Goal: Task Accomplishment & Management: Complete application form

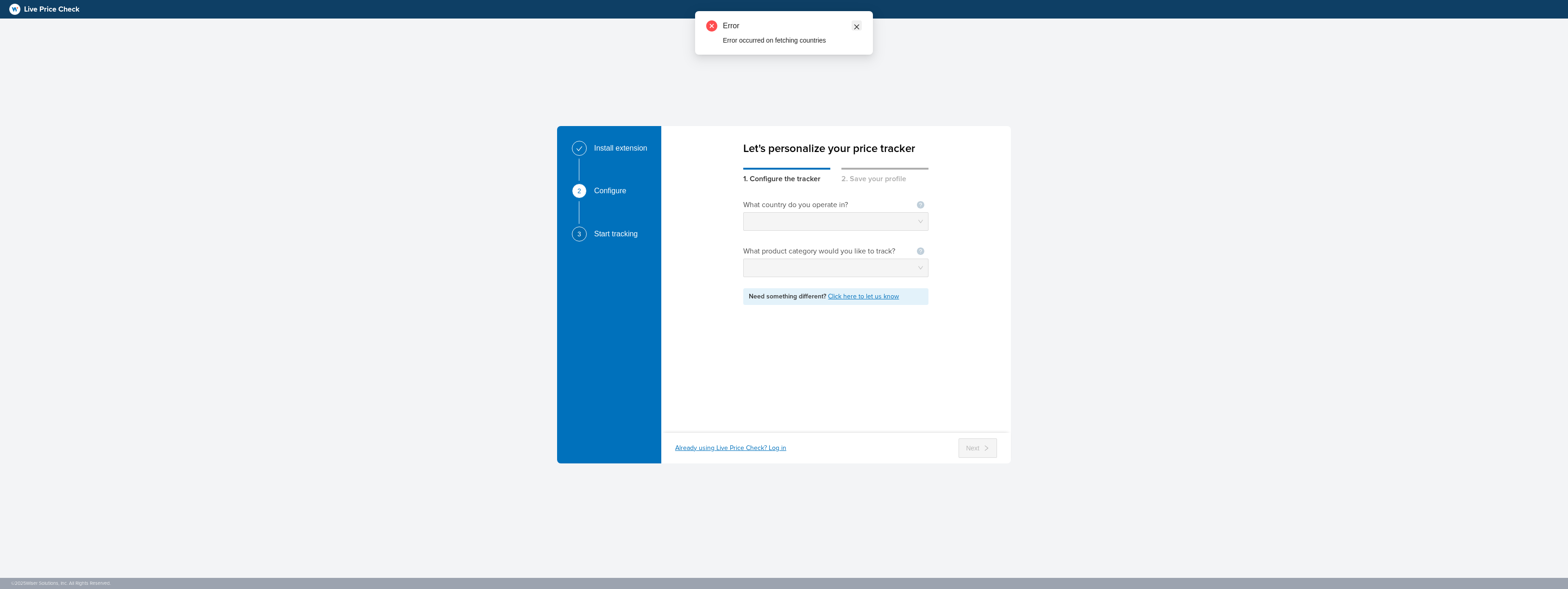
click at [861, 24] on link at bounding box center [856, 25] width 10 height 10
drag, startPoint x: 1415, startPoint y: 47, endPoint x: 1225, endPoint y: 268, distance: 291.4
click at [1225, 268] on div "Install extension 2 Configure 3 Start tracking Let's personalize your price tra…" at bounding box center [784, 294] width 1568 height 589
click at [615, 150] on div "Install extension" at bounding box center [625, 148] width 61 height 15
click at [607, 189] on div "Configure" at bounding box center [614, 191] width 40 height 15
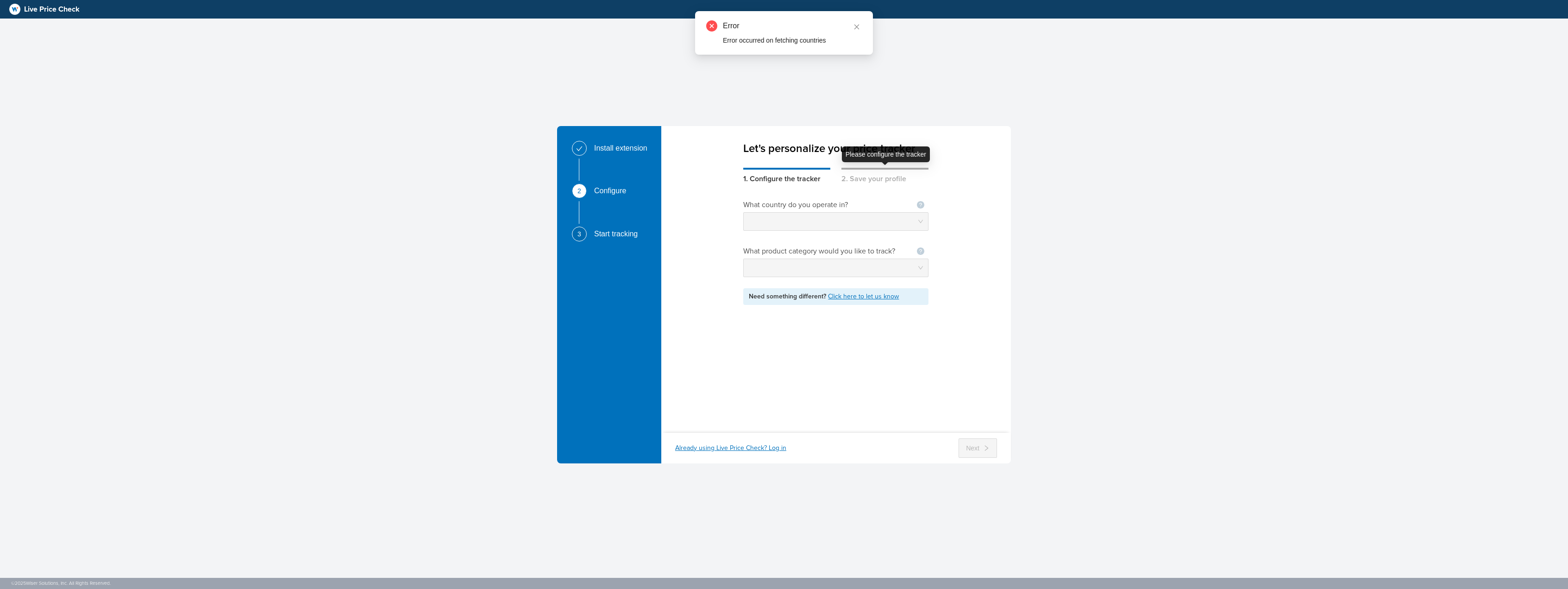
click at [852, 169] on div "2. Save your profile" at bounding box center [884, 175] width 87 height 16
click at [859, 22] on span at bounding box center [856, 25] width 7 height 10
